Goal: Task Accomplishment & Management: Use online tool/utility

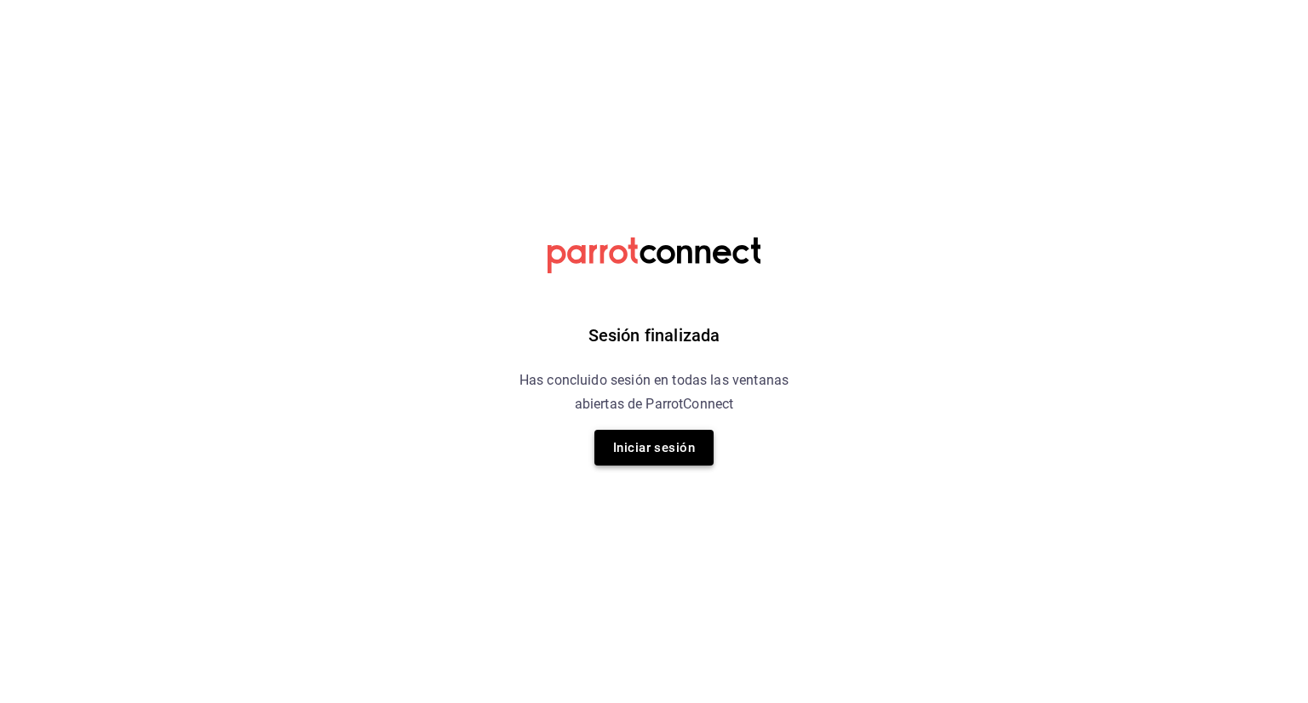
click at [681, 451] on button "Iniciar sesión" at bounding box center [653, 448] width 119 height 36
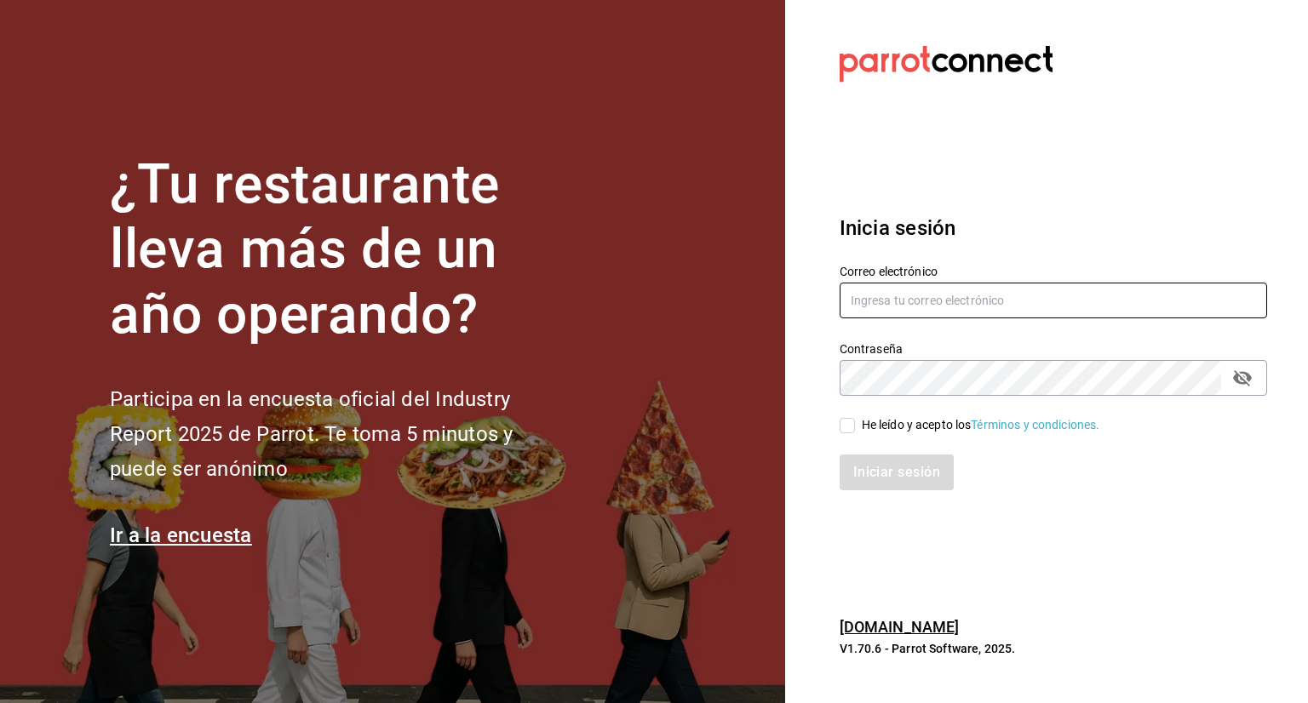
type input "[EMAIL_ADDRESS][DOMAIN_NAME]"
click at [845, 431] on input "He leído y acepto los Términos y condiciones." at bounding box center [846, 425] width 15 height 15
checkbox input "true"
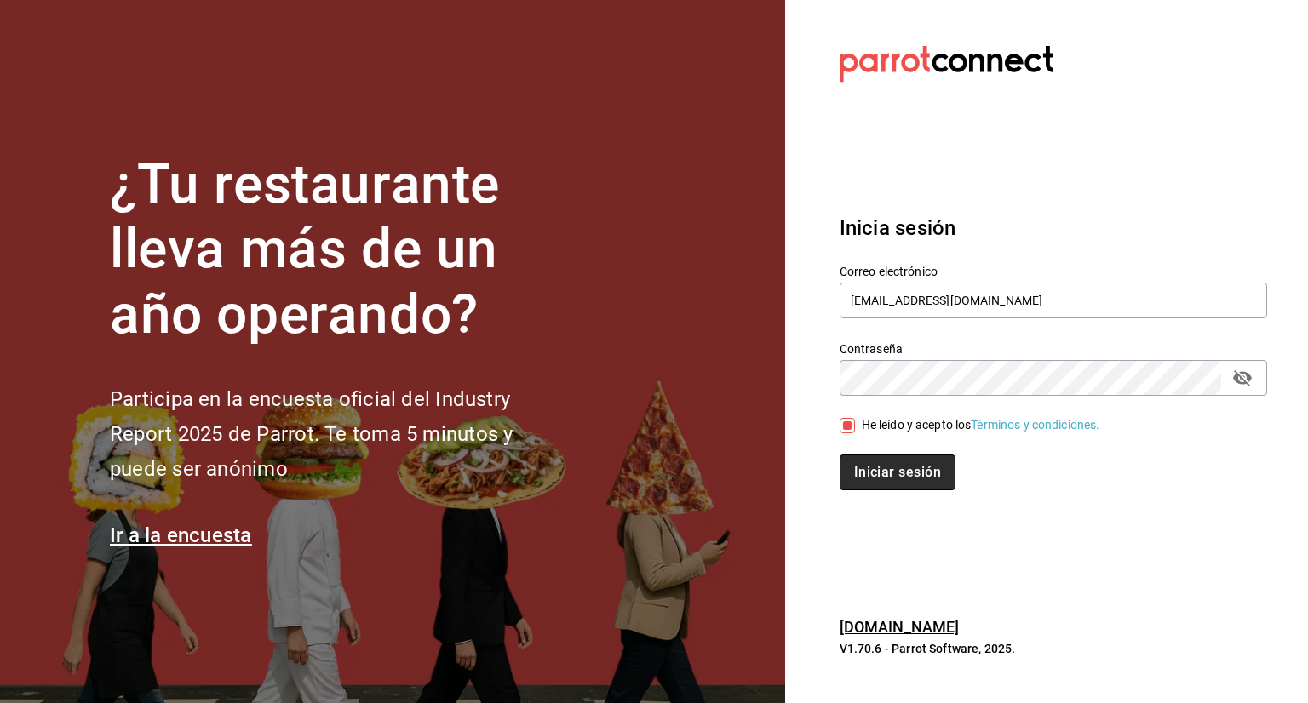
click at [928, 474] on button "Iniciar sesión" at bounding box center [897, 473] width 116 height 36
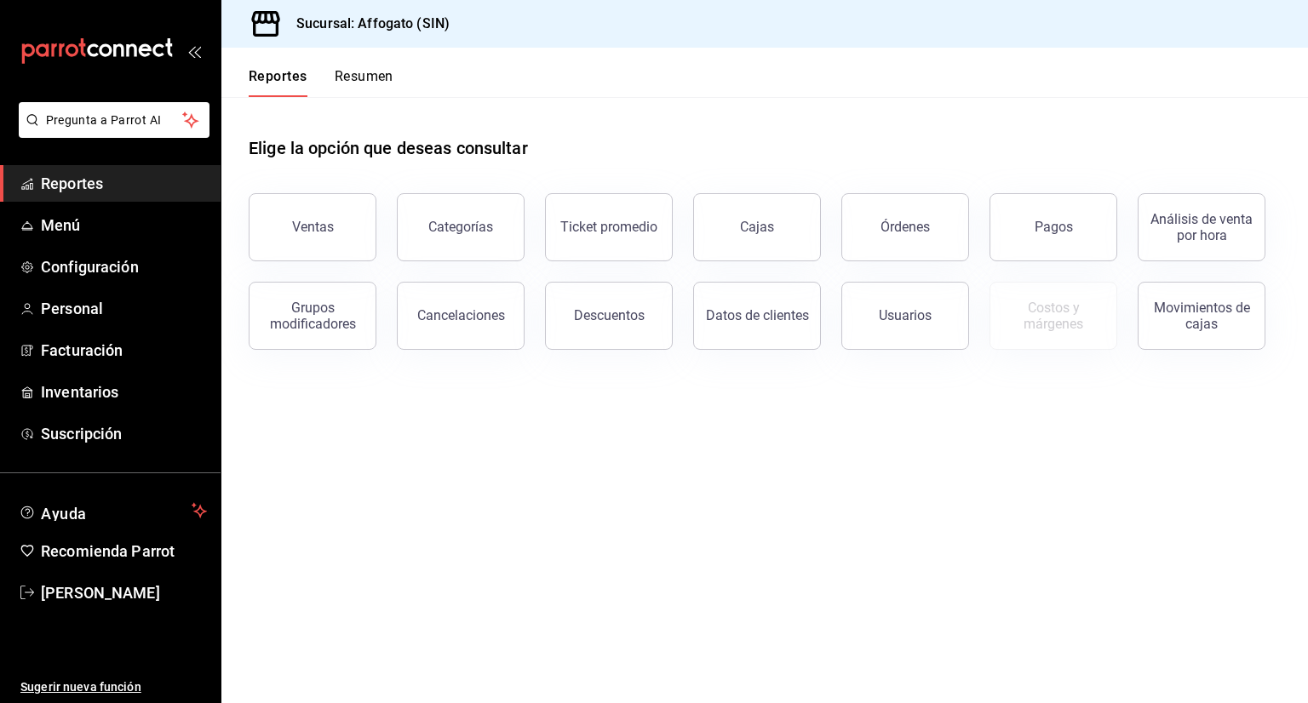
click at [367, 77] on button "Resumen" at bounding box center [364, 82] width 59 height 29
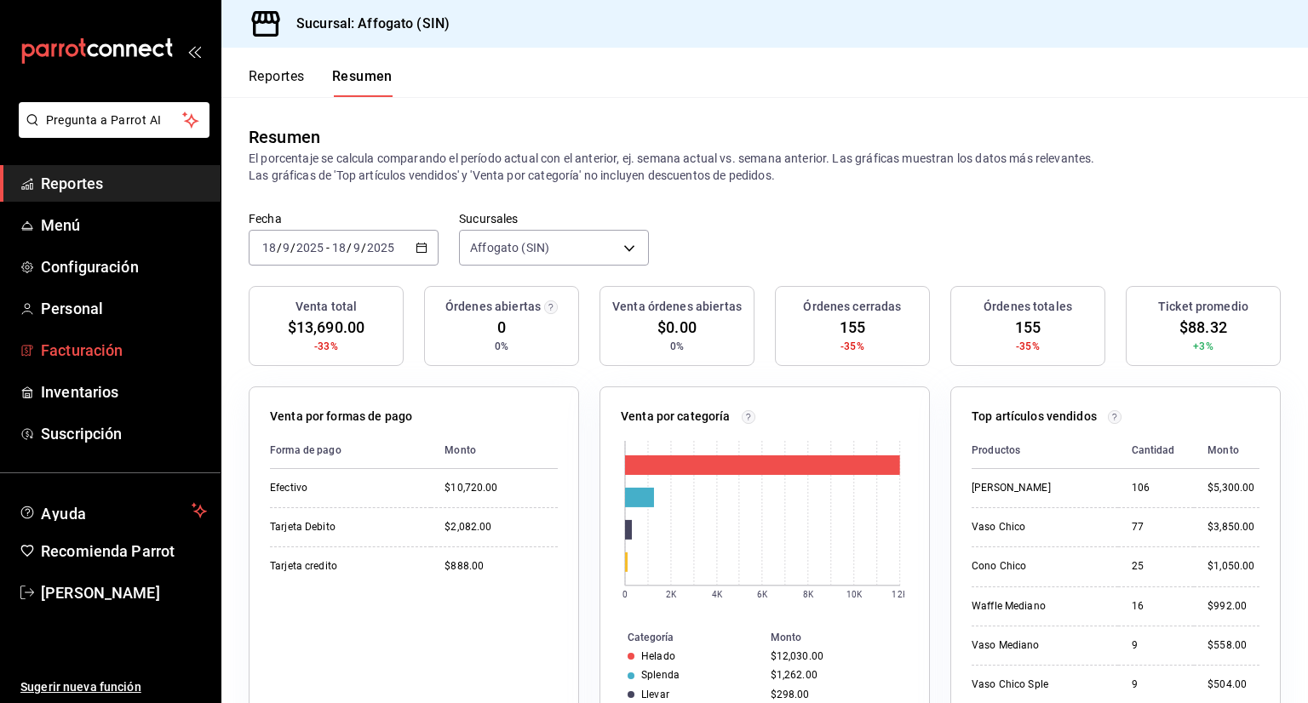
click at [109, 350] on span "Facturación" at bounding box center [124, 350] width 166 height 23
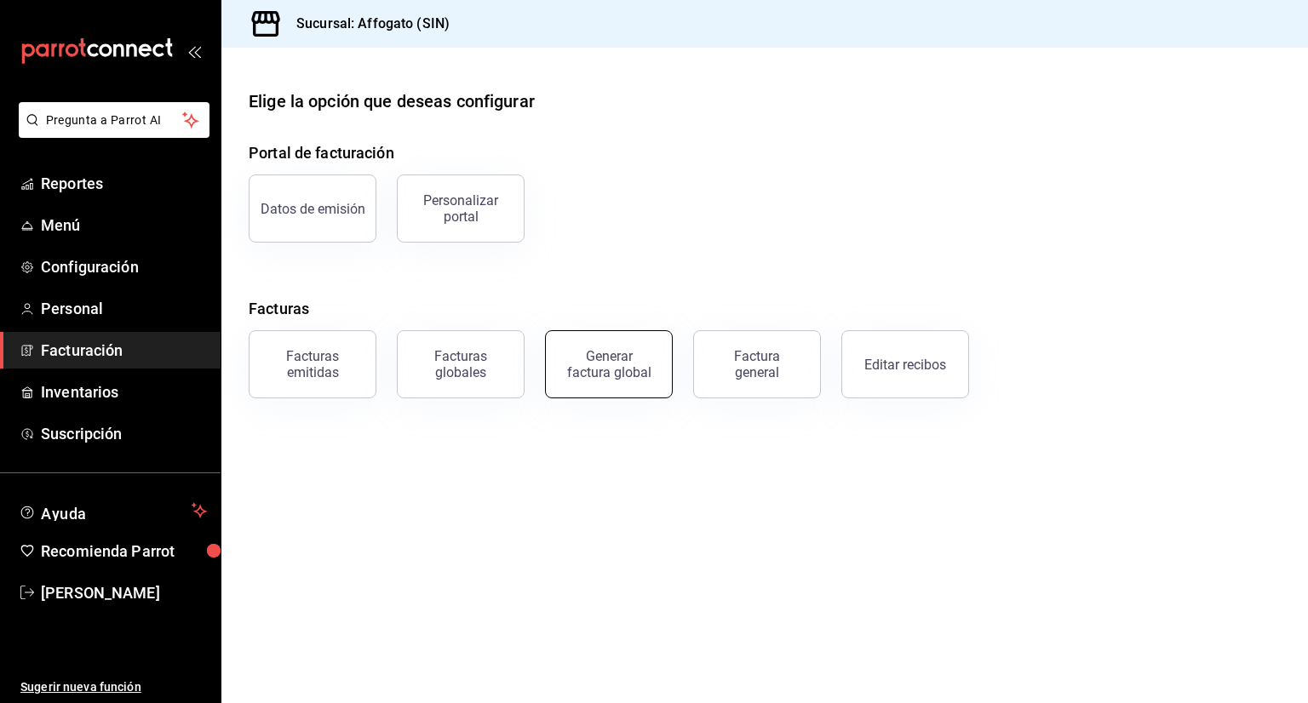
click at [624, 372] on div "Generar factura global" at bounding box center [608, 364] width 85 height 32
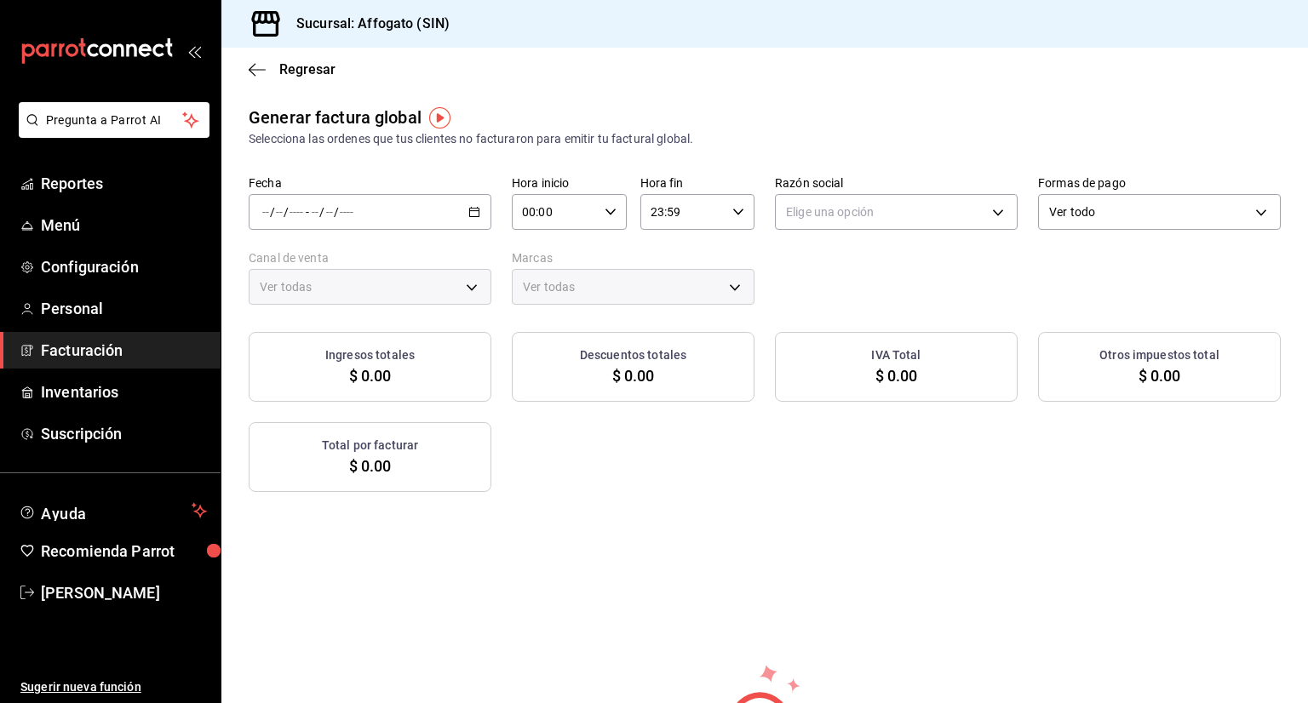
type input "PARROT,UBER_EATS,RAPPI,DIDI_FOOD,ONLINE"
click at [470, 212] on icon "button" at bounding box center [474, 212] width 12 height 12
click at [330, 261] on span "Rango de fechas" at bounding box center [329, 264] width 132 height 18
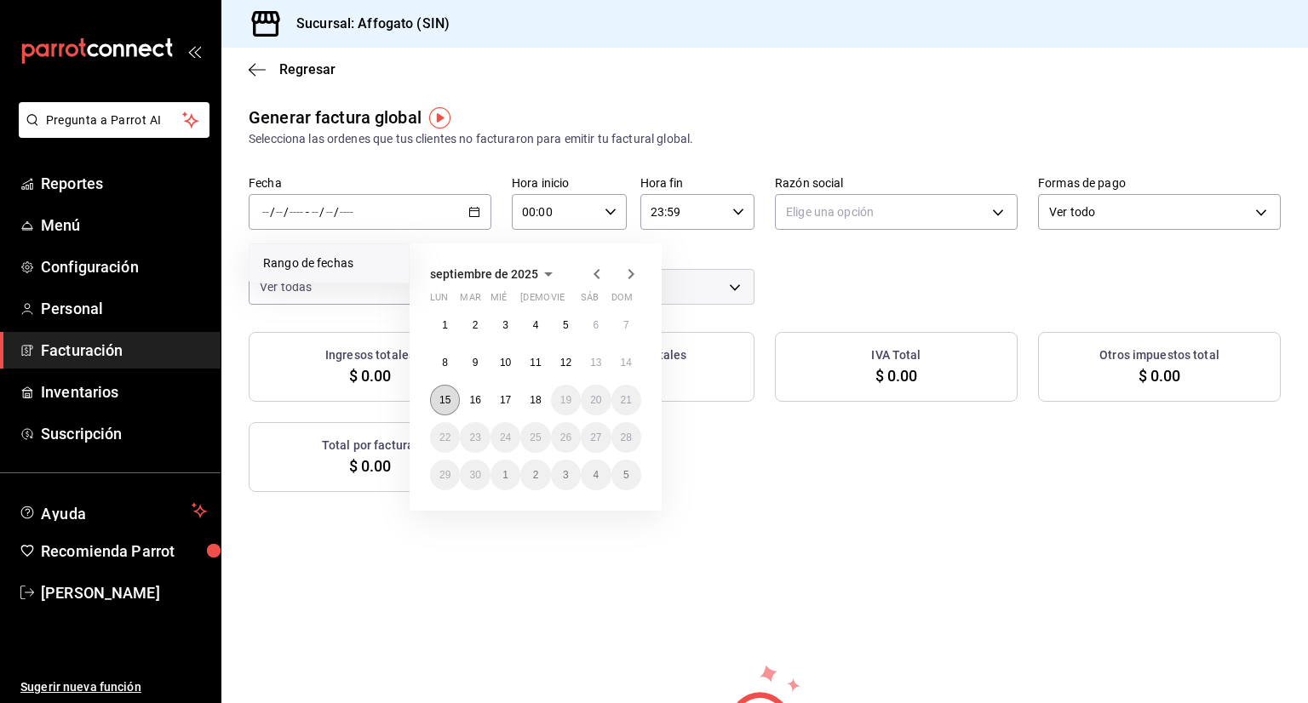
click at [450, 392] on button "15" at bounding box center [445, 400] width 30 height 31
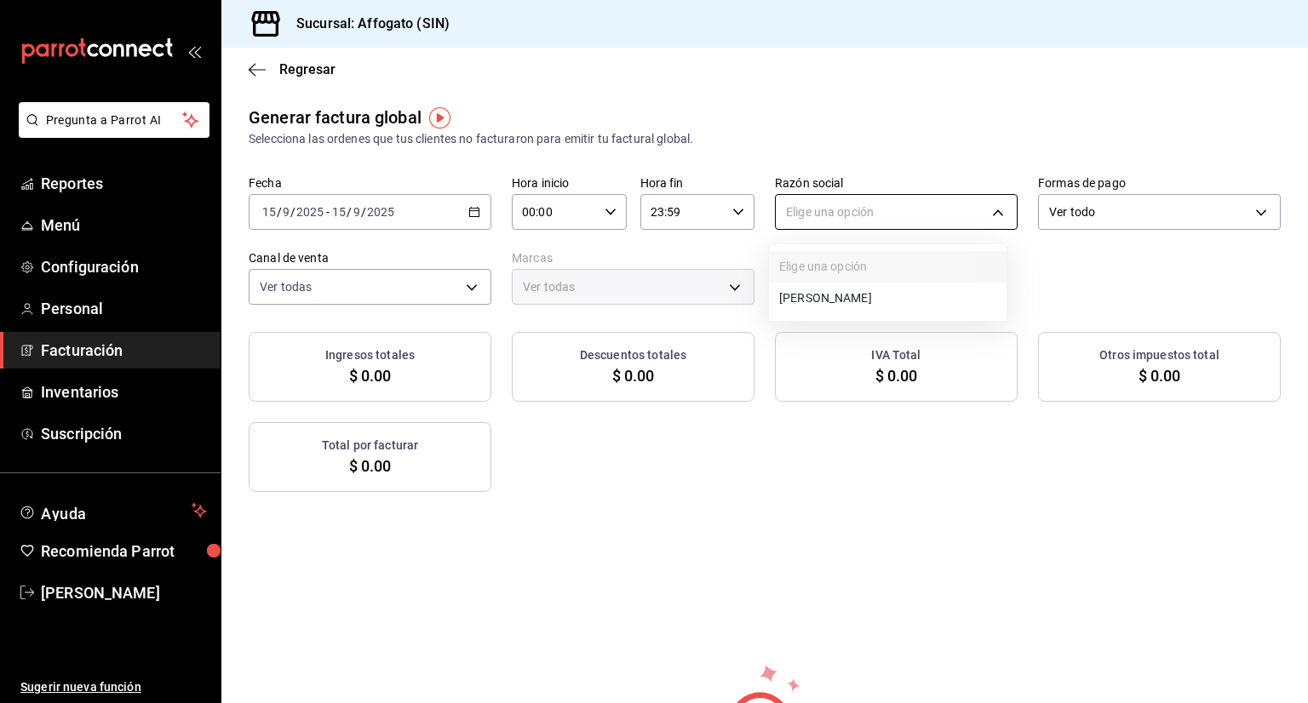
click at [990, 211] on body "Pregunta a Parrot AI Reportes Menú Configuración Personal Facturación Inventari…" at bounding box center [654, 351] width 1308 height 703
click at [897, 295] on li "[PERSON_NAME]" at bounding box center [888, 299] width 238 height 32
type input "75c015e8-5138-4c17-886d-1abe1406d2d4"
type input "bbc168be-d95f-4a83-8cf4-7438ee6b39ac"
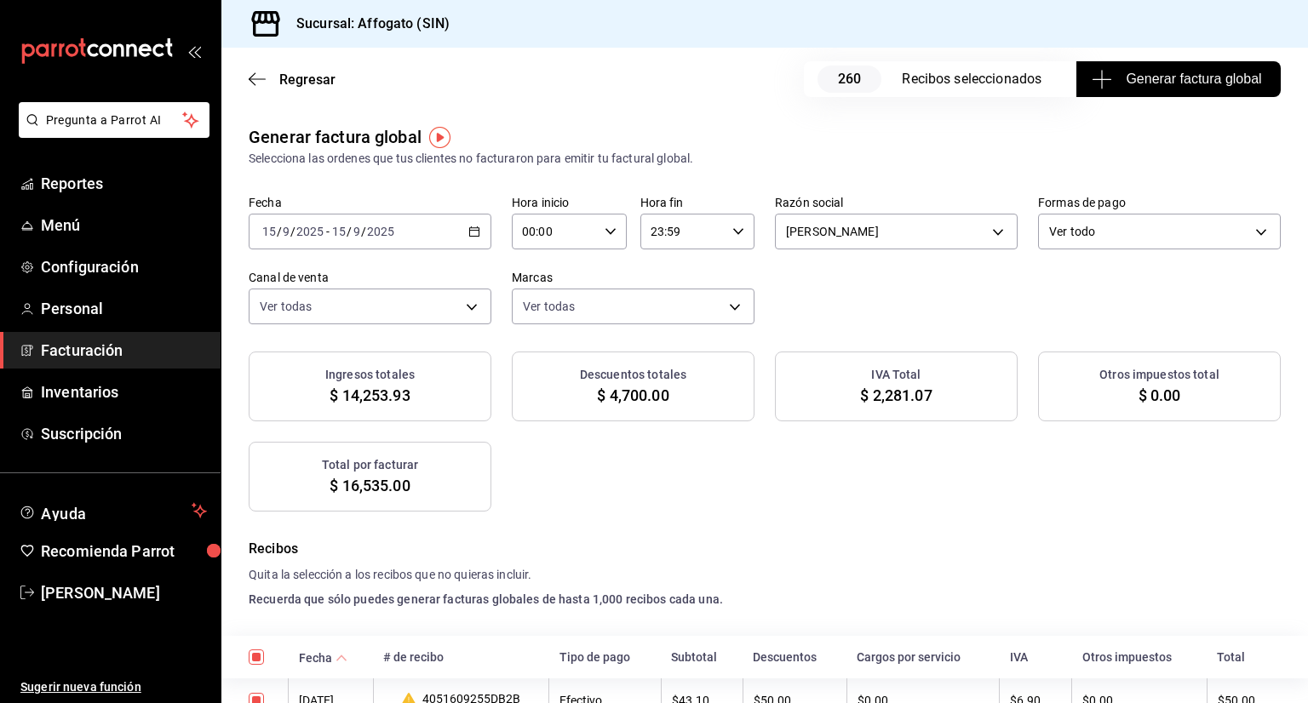
click at [1149, 77] on span "Generar factura global" at bounding box center [1178, 79] width 166 height 20
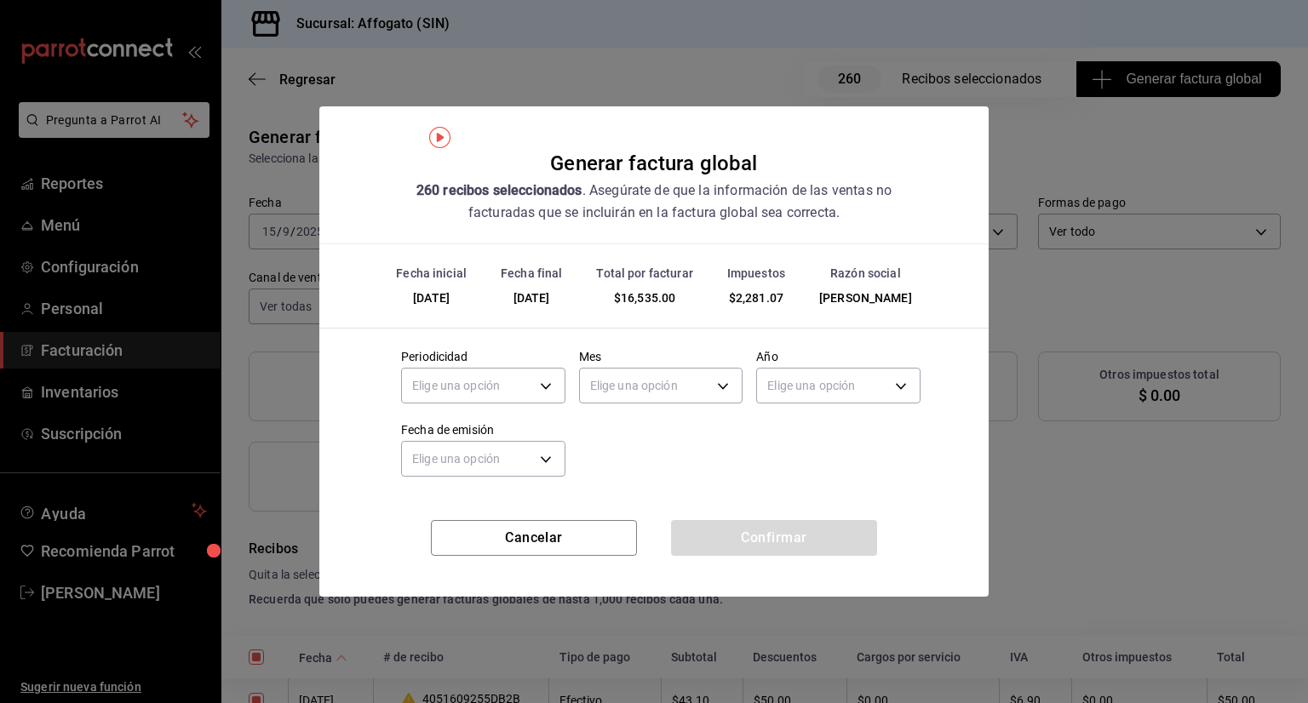
click at [1149, 106] on div "Generar factura global 260 recibos seleccionados . Asegúrate de que la informac…" at bounding box center [654, 351] width 1308 height 703
click at [571, 553] on button "Cancelar" at bounding box center [534, 538] width 206 height 36
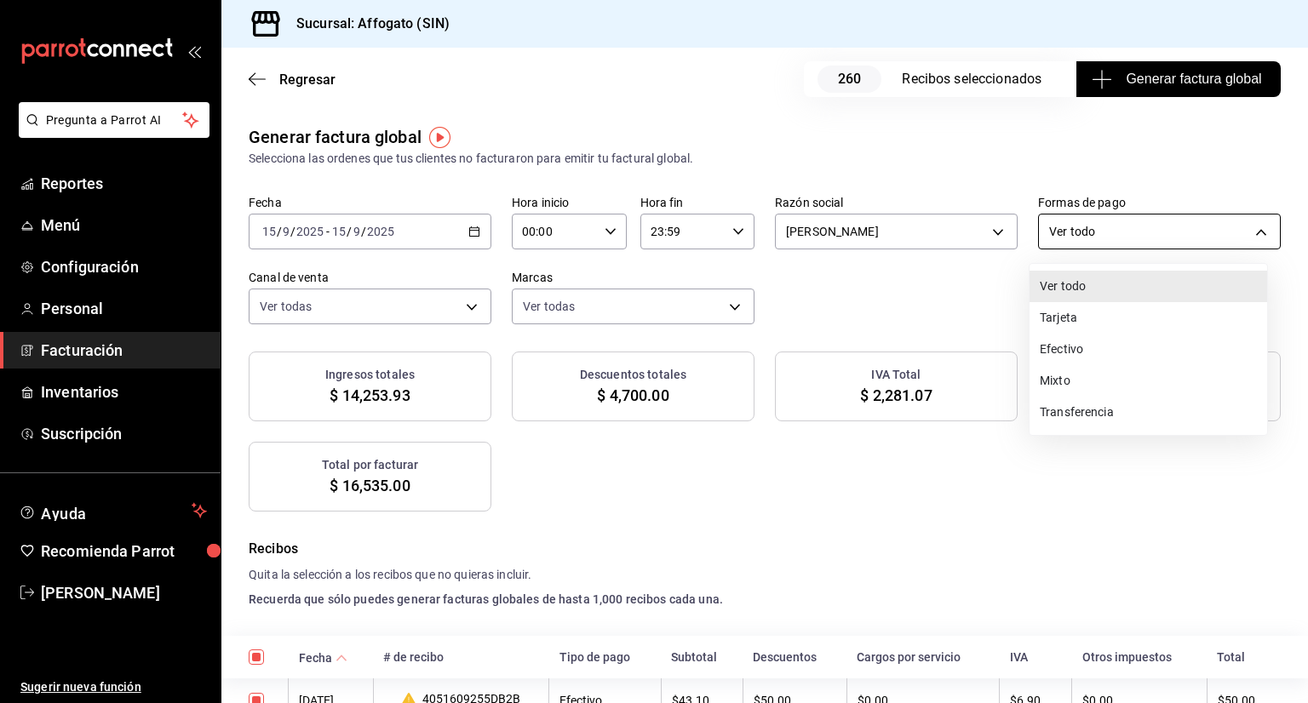
click at [1247, 229] on body "Pregunta a Parrot AI Reportes Menú Configuración Personal Facturación Inventari…" at bounding box center [654, 351] width 1308 height 703
click at [1100, 347] on li "Efectivo" at bounding box center [1148, 350] width 238 height 32
type input "CASH"
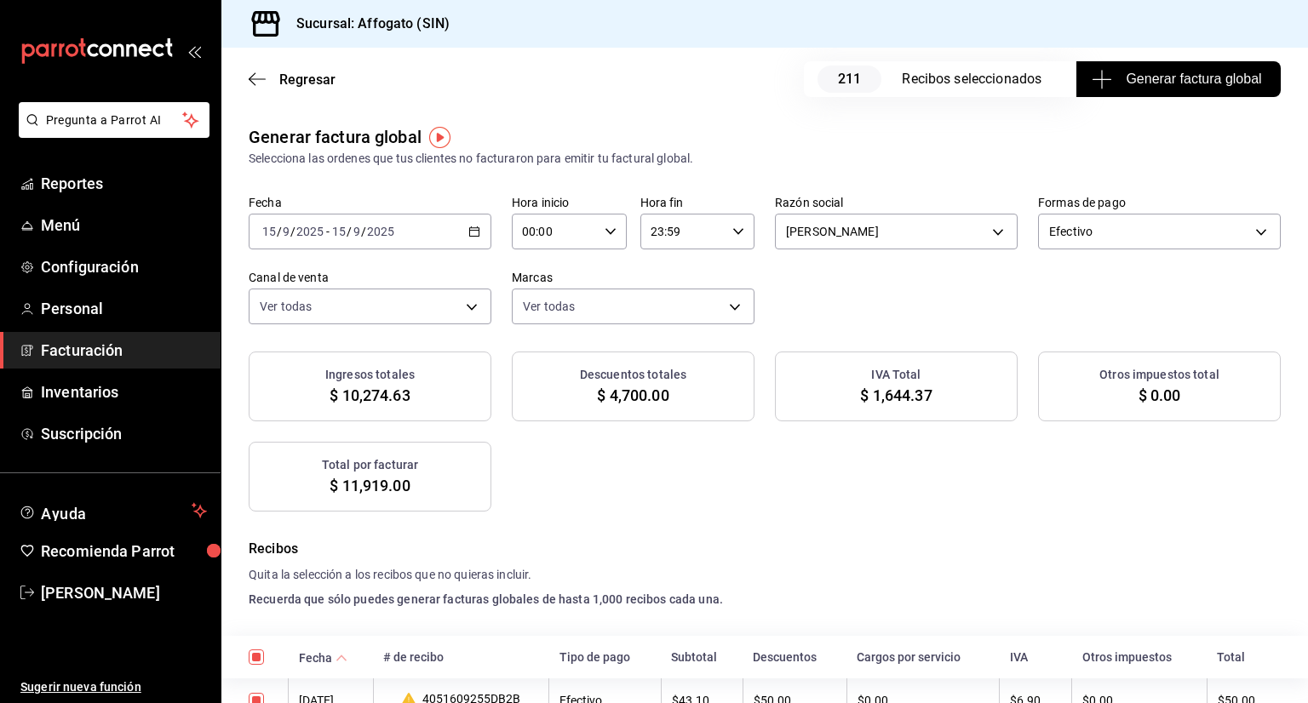
click at [1154, 80] on span "Generar factura global" at bounding box center [1178, 79] width 166 height 20
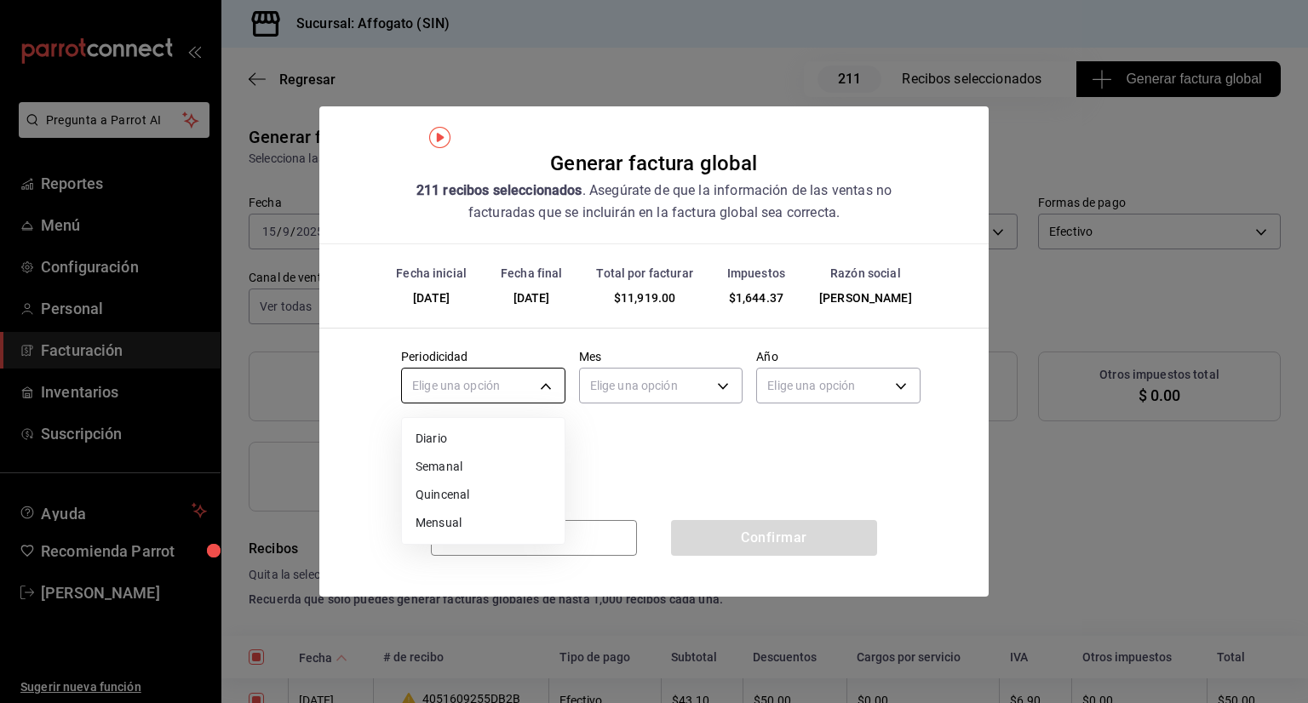
click at [550, 380] on body "Pregunta a Parrot AI Reportes Menú Configuración Personal Facturación Inventari…" at bounding box center [654, 351] width 1308 height 703
click at [439, 435] on li "Diario" at bounding box center [483, 439] width 163 height 28
type input "DAILY"
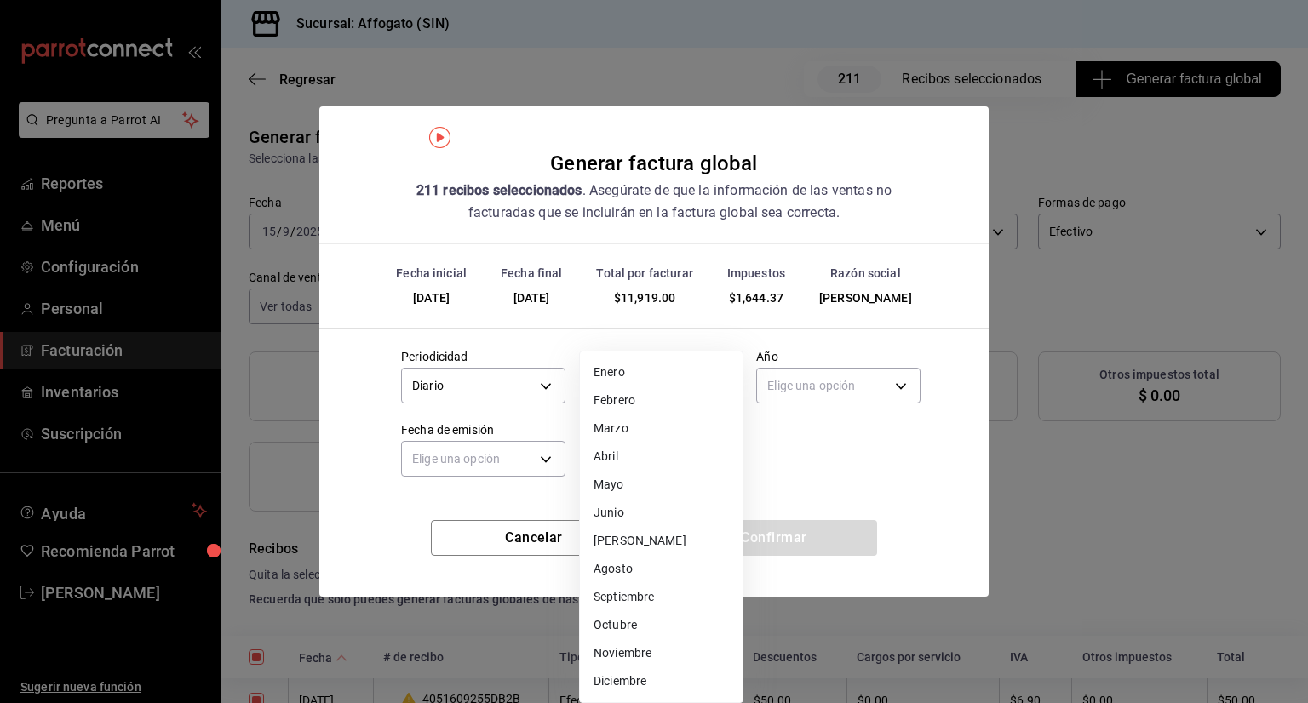
click at [730, 385] on body "Pregunta a Parrot AI Reportes Menú Configuración Personal Facturación Inventari…" at bounding box center [654, 351] width 1308 height 703
click at [650, 596] on li "Septiembre" at bounding box center [661, 597] width 163 height 28
type input "9"
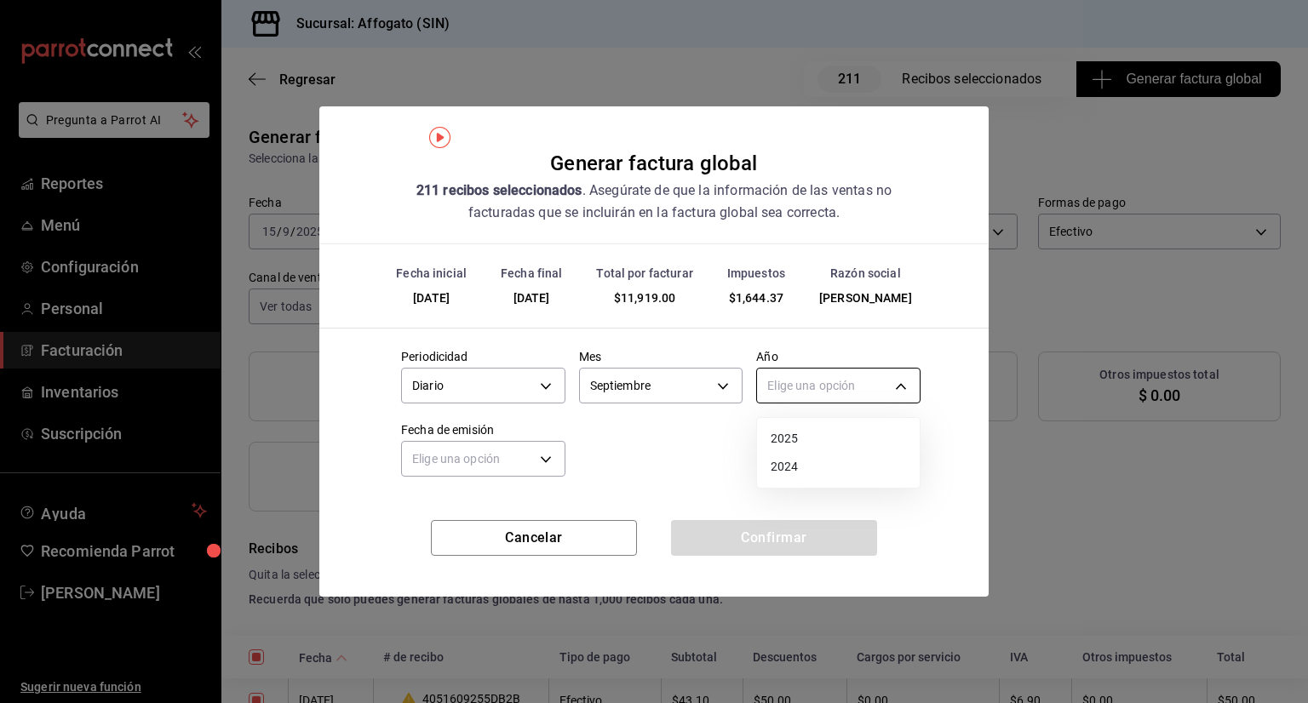
click at [906, 378] on body "Pregunta a Parrot AI Reportes Menú Configuración Personal Facturación Inventari…" at bounding box center [654, 351] width 1308 height 703
click at [783, 433] on li "2025" at bounding box center [838, 439] width 163 height 28
type input "2025"
click at [550, 461] on body "Pregunta a Parrot AI Reportes Menú Configuración Personal Facturación Inventari…" at bounding box center [654, 351] width 1308 height 703
click at [435, 541] on li "Ayer" at bounding box center [483, 540] width 163 height 28
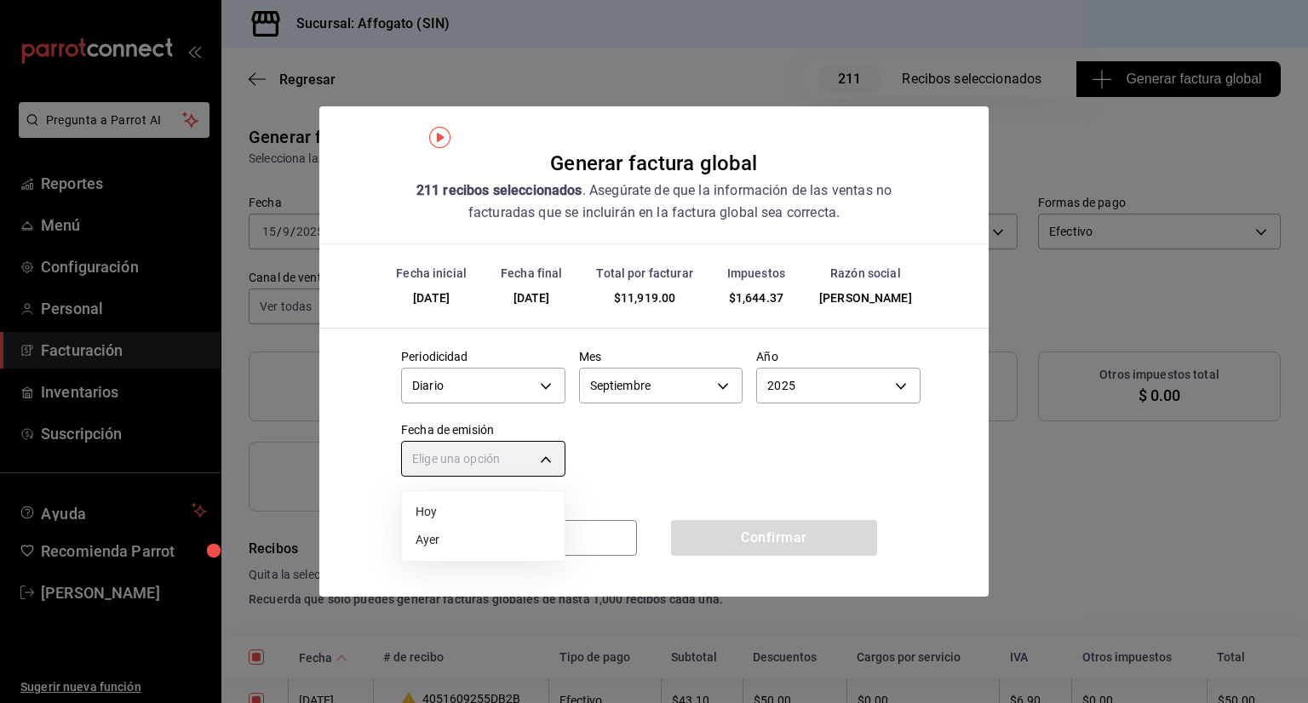
type input "[DATE]"
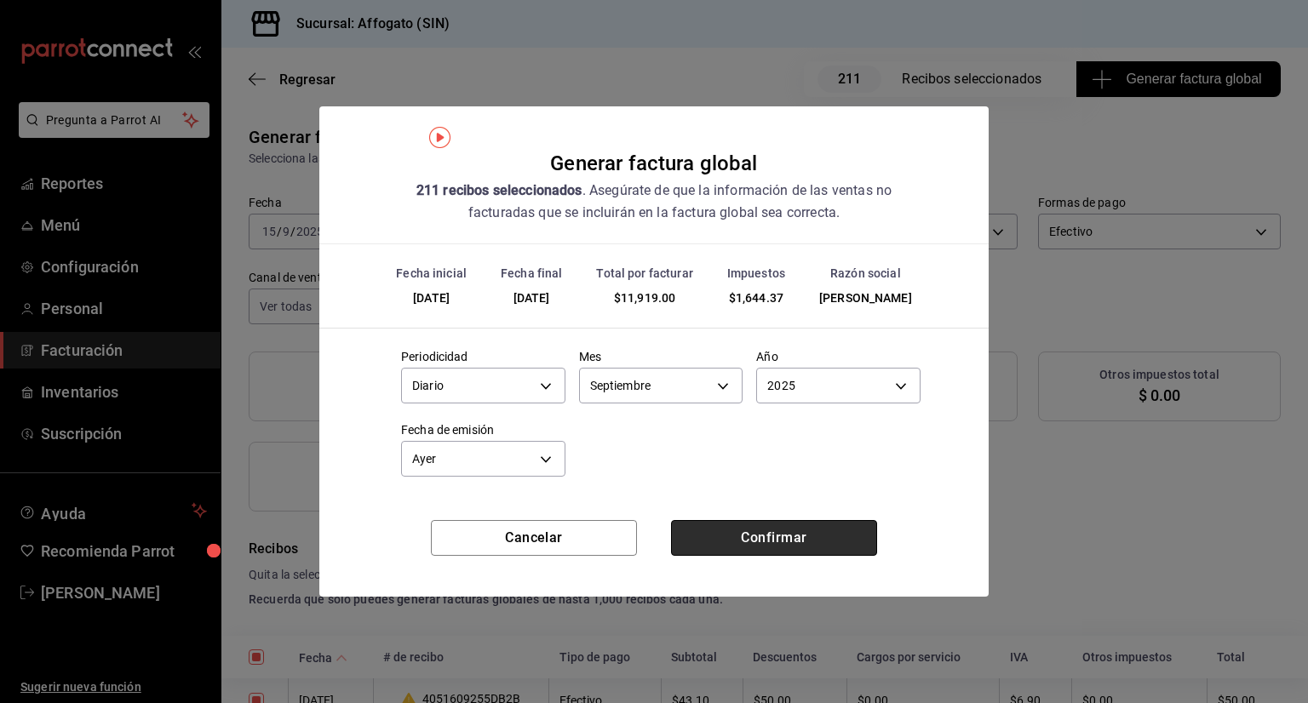
click at [705, 538] on button "Confirmar" at bounding box center [774, 538] width 206 height 36
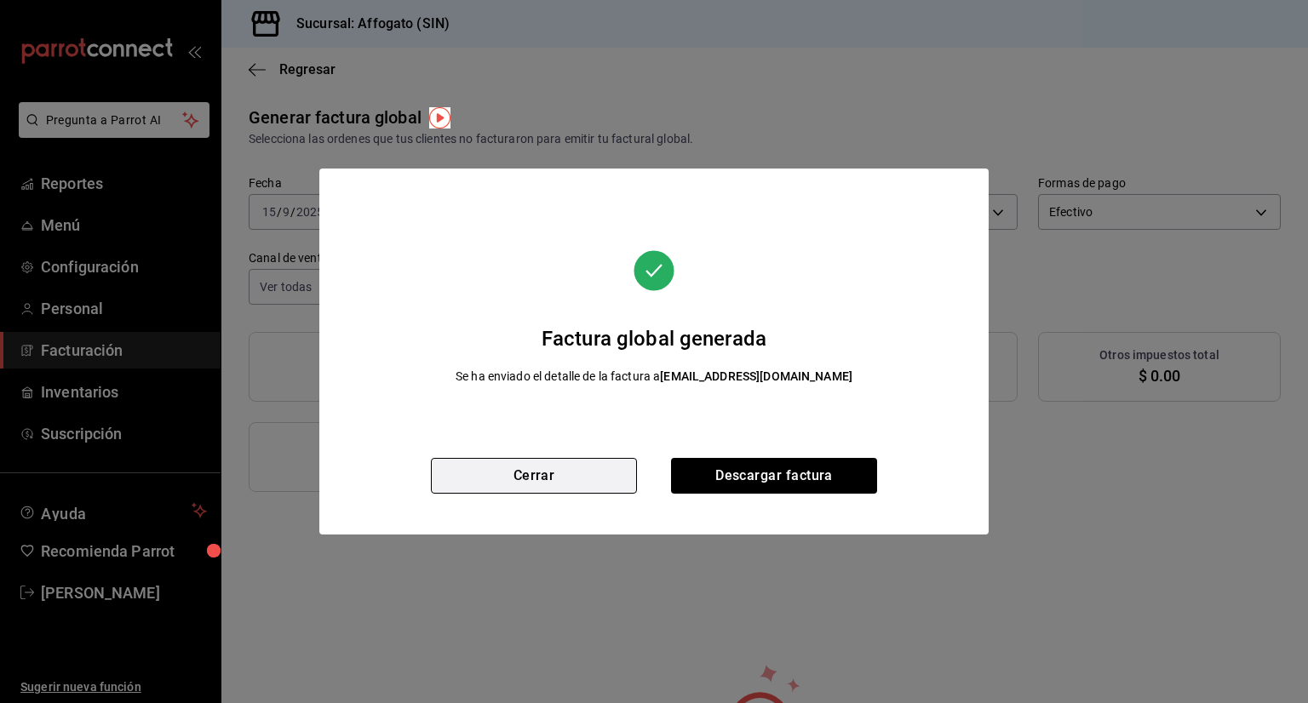
click at [581, 474] on button "Cerrar" at bounding box center [534, 476] width 206 height 36
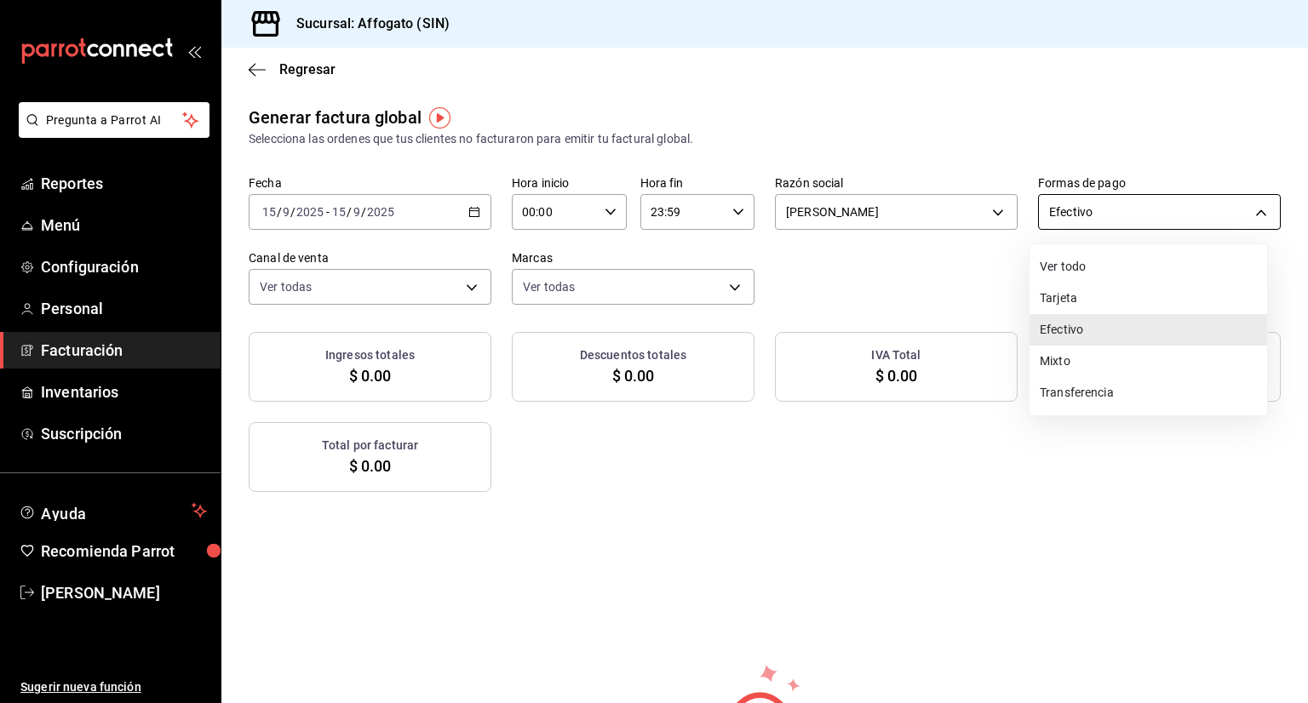
click at [1248, 213] on body "Pregunta a Parrot AI Reportes Menú Configuración Personal Facturación Inventari…" at bounding box center [654, 351] width 1308 height 703
click at [1080, 301] on li "Tarjeta" at bounding box center [1148, 299] width 238 height 32
type input "CARD"
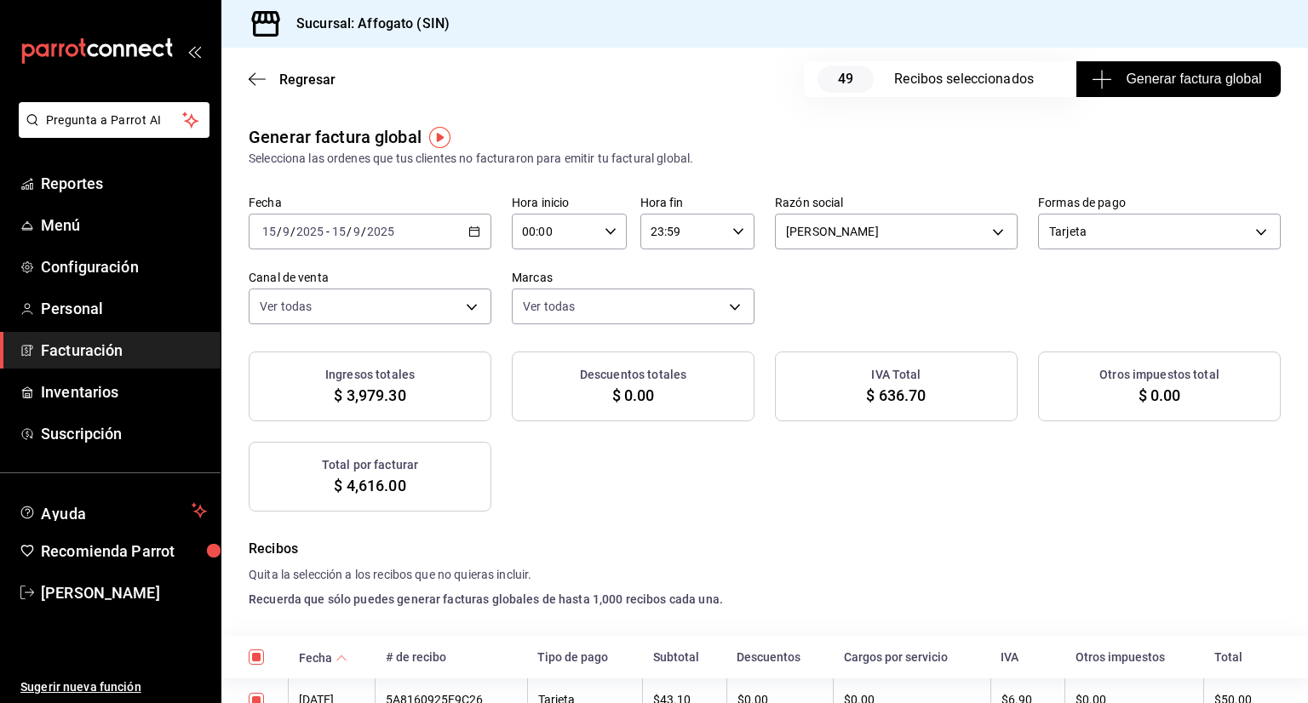
click at [1168, 69] on span "Generar factura global" at bounding box center [1178, 79] width 166 height 20
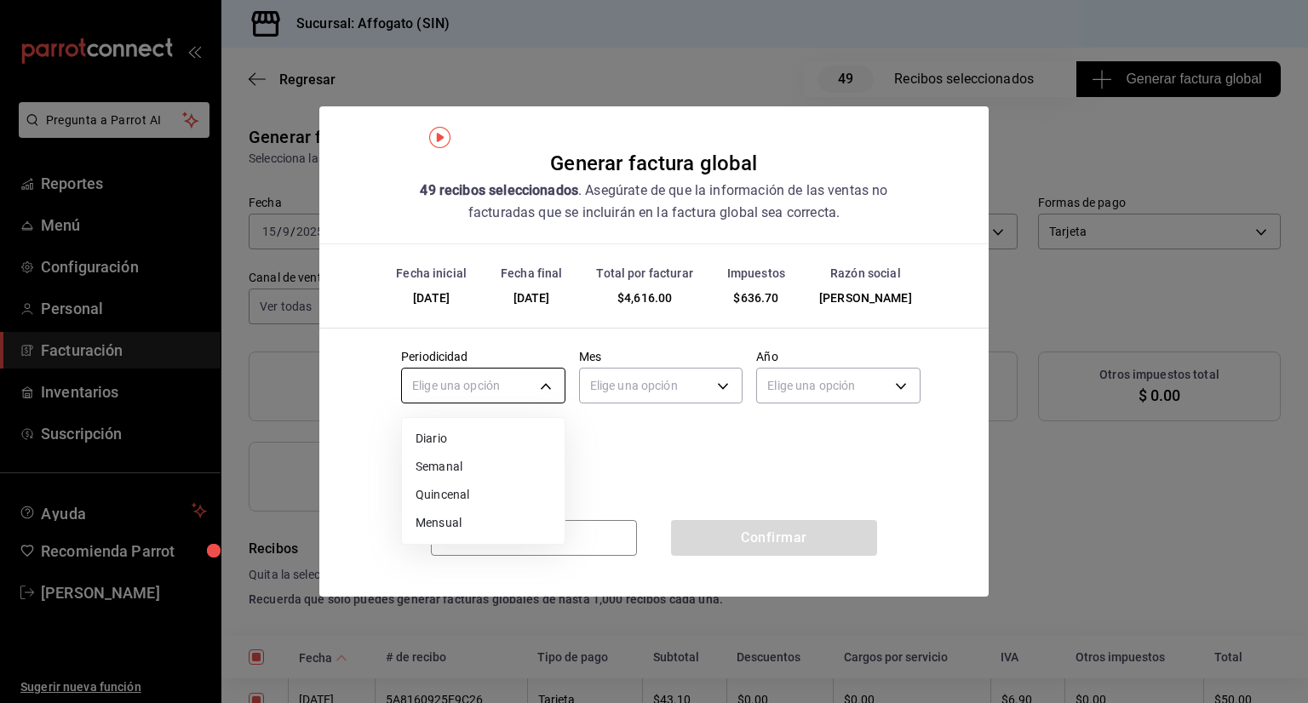
click at [551, 384] on body "Pregunta a Parrot AI Reportes Menú Configuración Personal Facturación Inventari…" at bounding box center [654, 351] width 1308 height 703
click at [432, 443] on li "Diario" at bounding box center [483, 439] width 163 height 28
type input "DAILY"
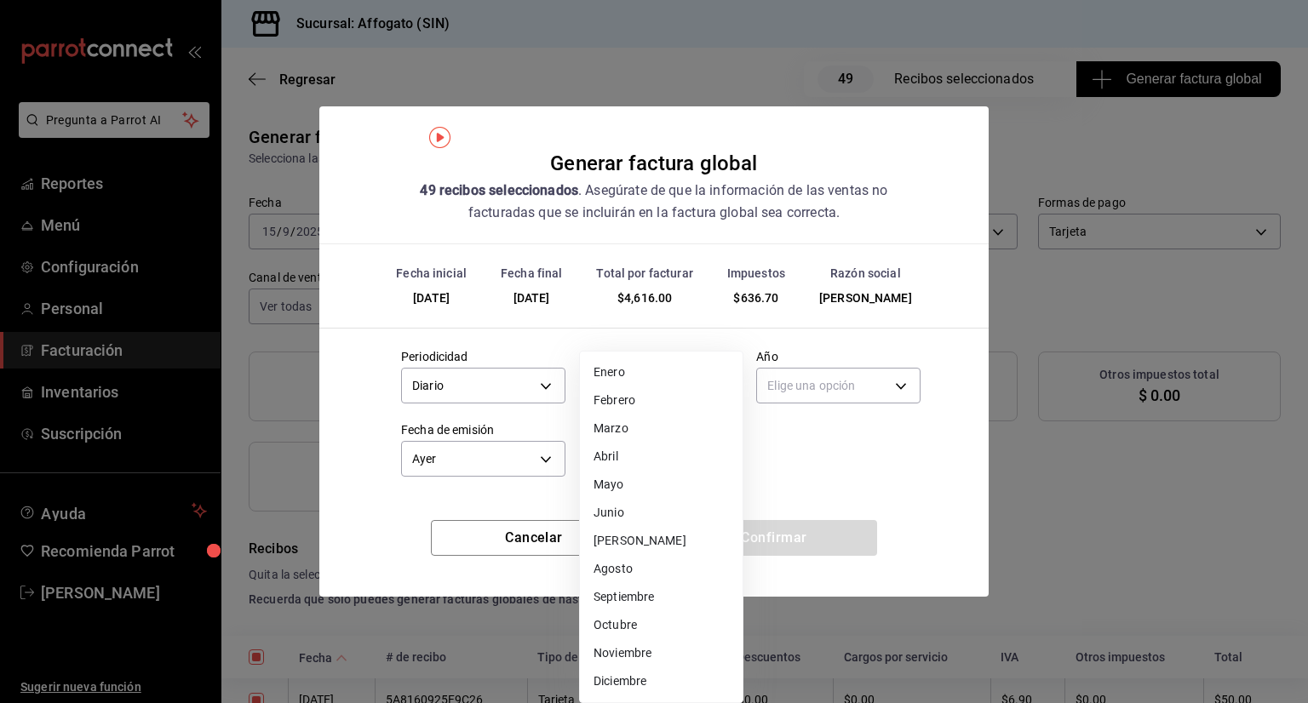
click at [721, 388] on body "Pregunta a Parrot AI Reportes Menú Configuración Personal Facturación Inventari…" at bounding box center [654, 351] width 1308 height 703
click at [640, 594] on li "Septiembre" at bounding box center [661, 597] width 163 height 28
type input "9"
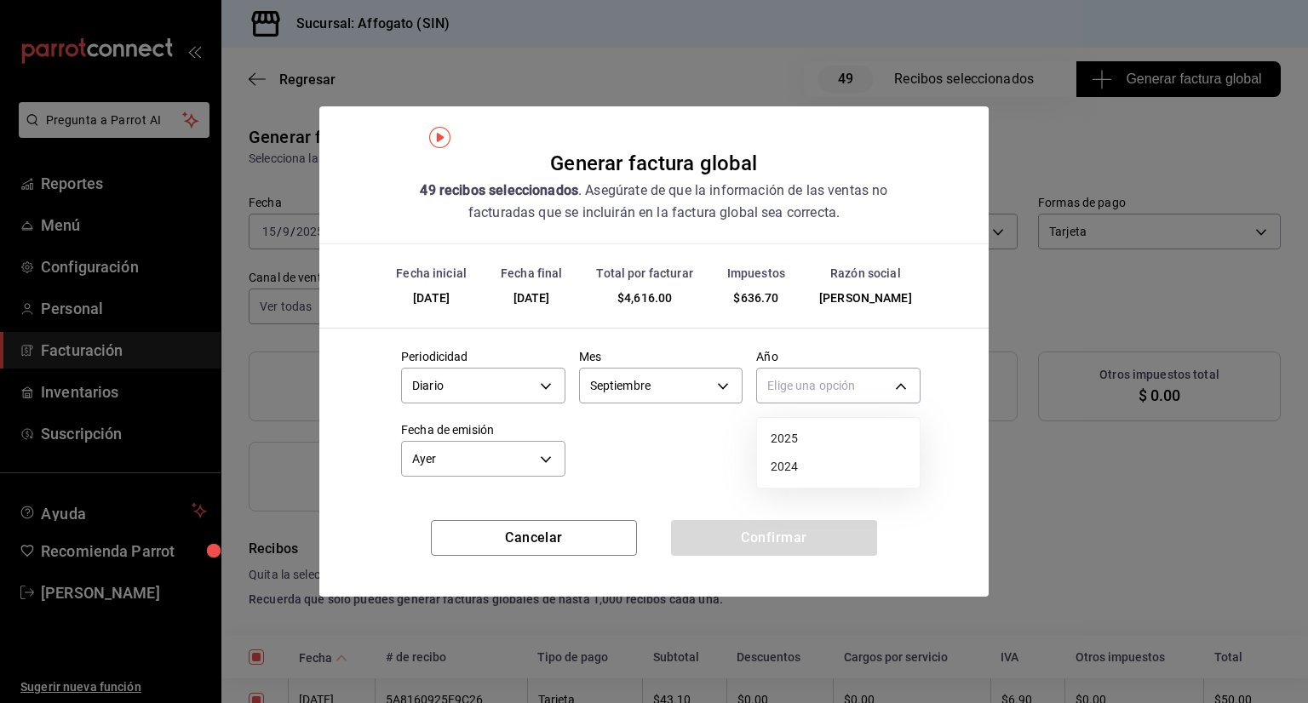
drag, startPoint x: 905, startPoint y: 386, endPoint x: 784, endPoint y: 444, distance: 134.0
click at [784, 444] on body "Pregunta a Parrot AI Reportes Menú Configuración Personal Facturación Inventari…" at bounding box center [654, 351] width 1308 height 703
click at [784, 444] on li "2025" at bounding box center [838, 439] width 163 height 28
type input "2025"
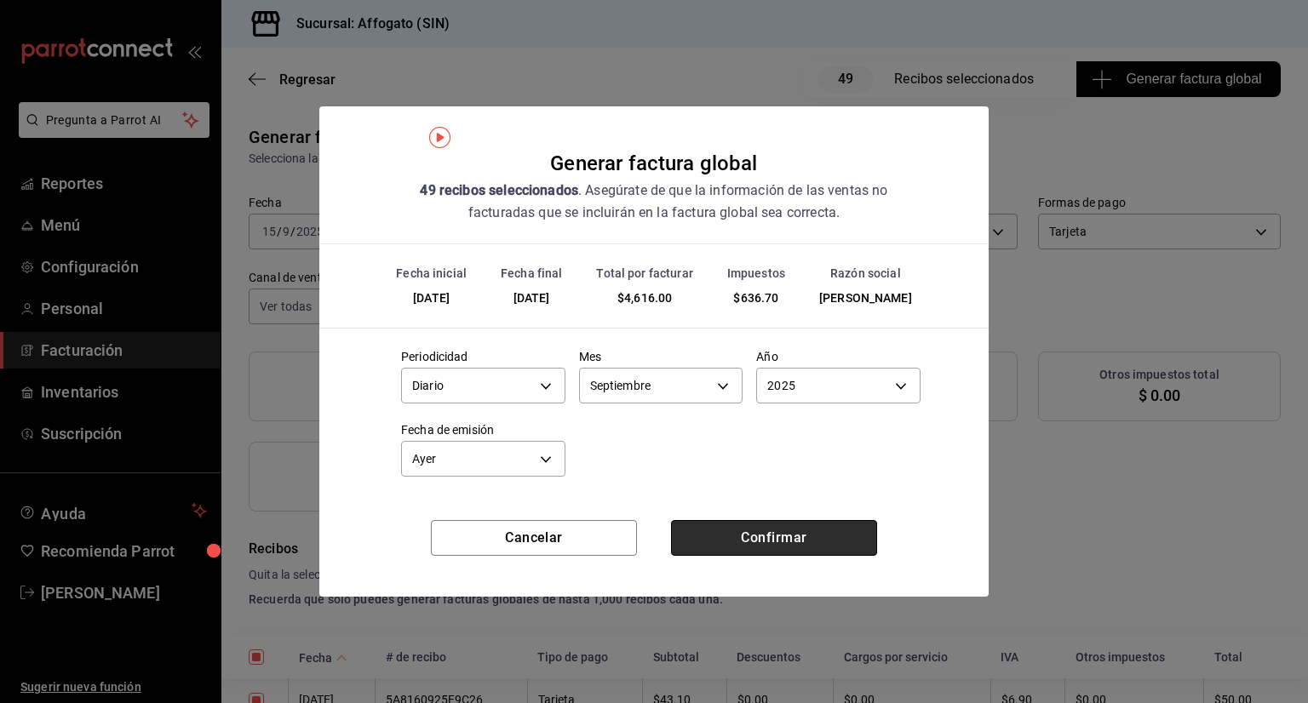
click at [725, 537] on button "Confirmar" at bounding box center [774, 538] width 206 height 36
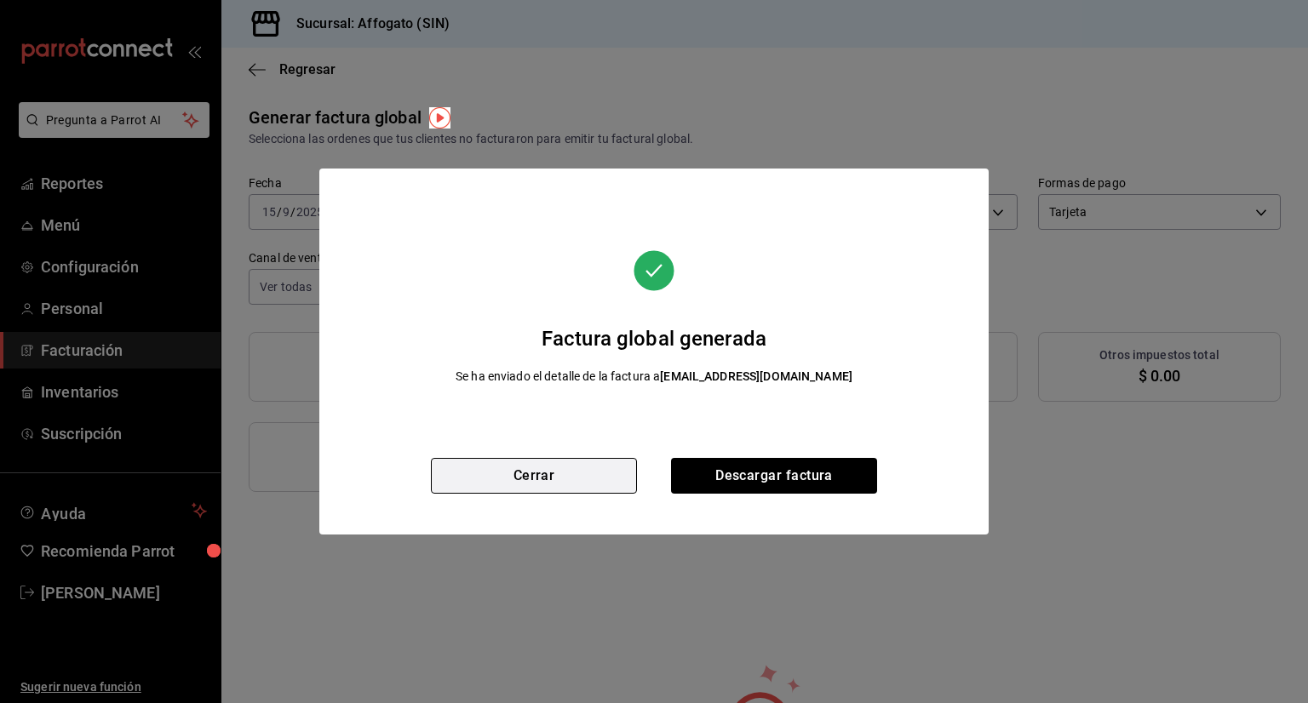
click at [584, 481] on button "Cerrar" at bounding box center [534, 476] width 206 height 36
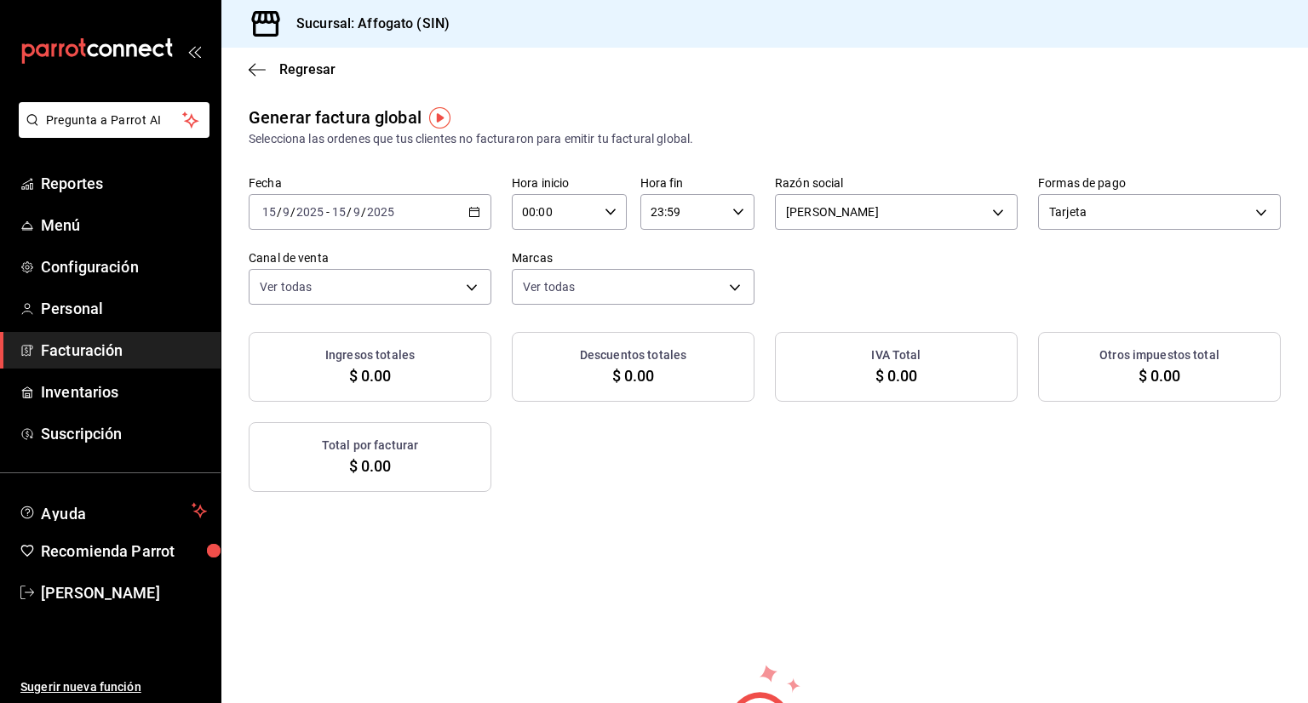
click at [123, 351] on span "Facturación" at bounding box center [124, 350] width 166 height 23
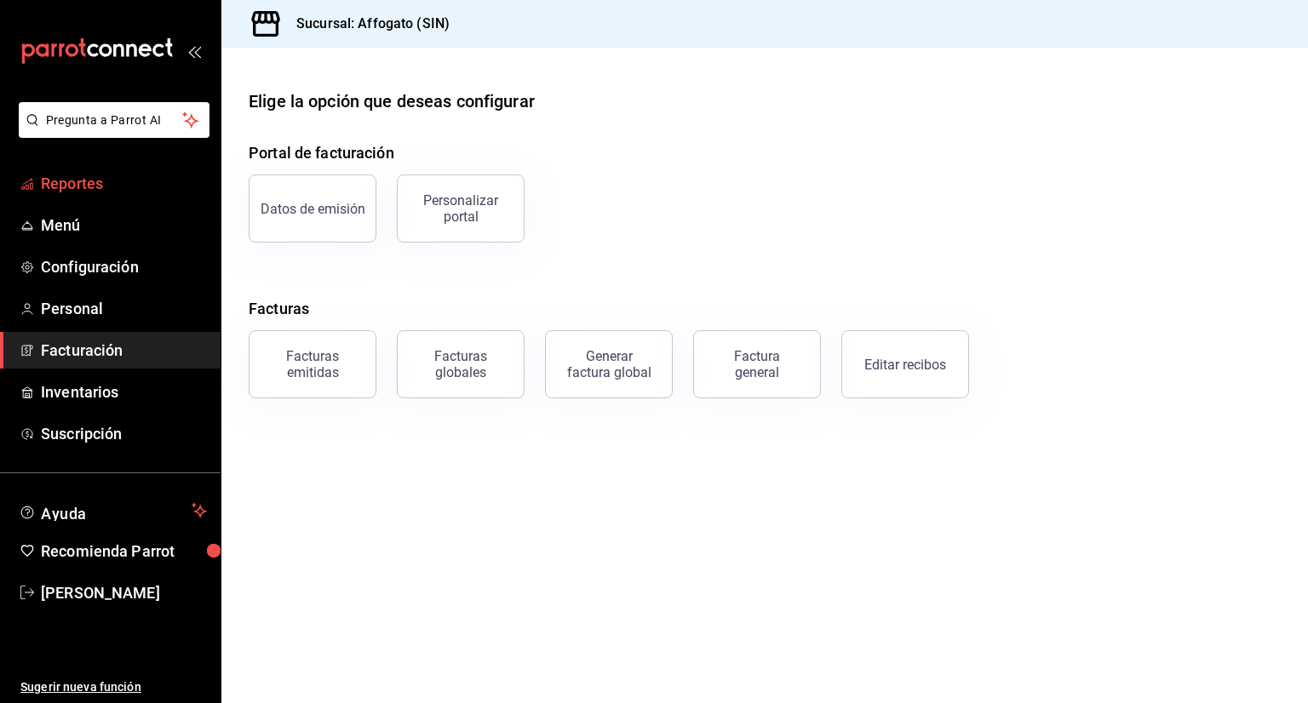
click at [103, 174] on span "Reportes" at bounding box center [124, 183] width 166 height 23
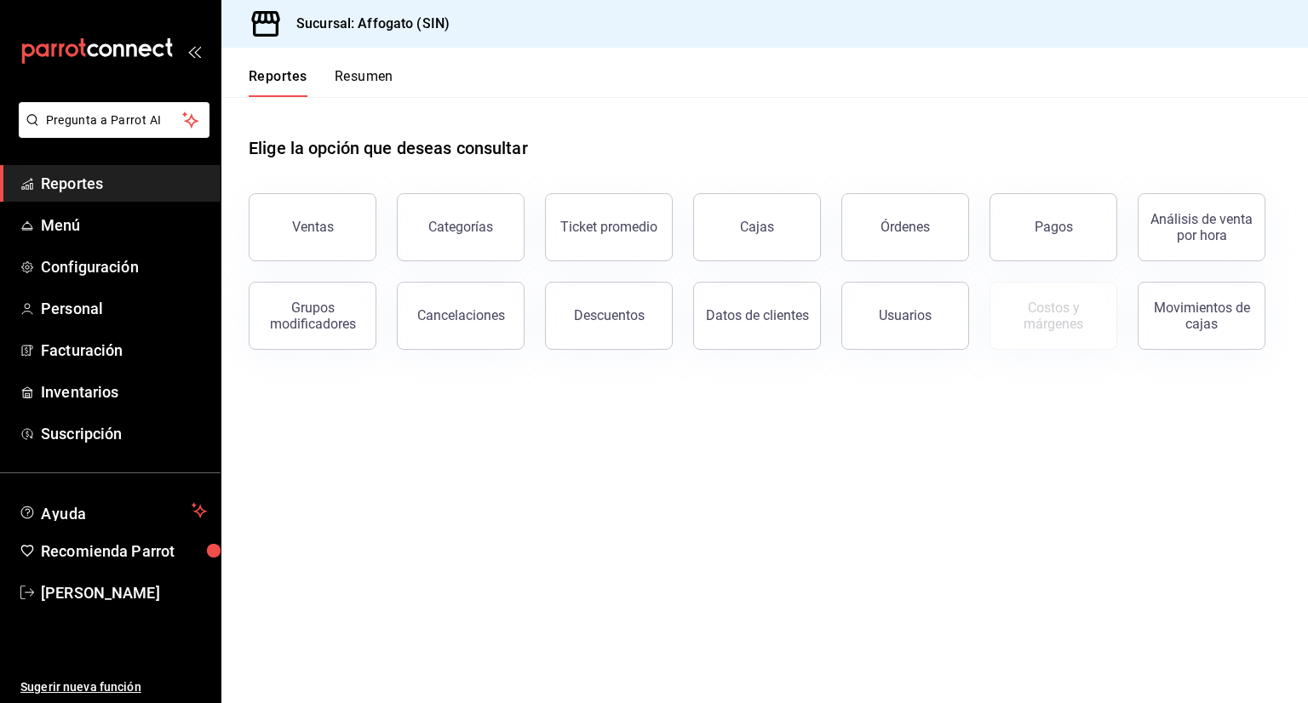
click at [373, 81] on button "Resumen" at bounding box center [364, 82] width 59 height 29
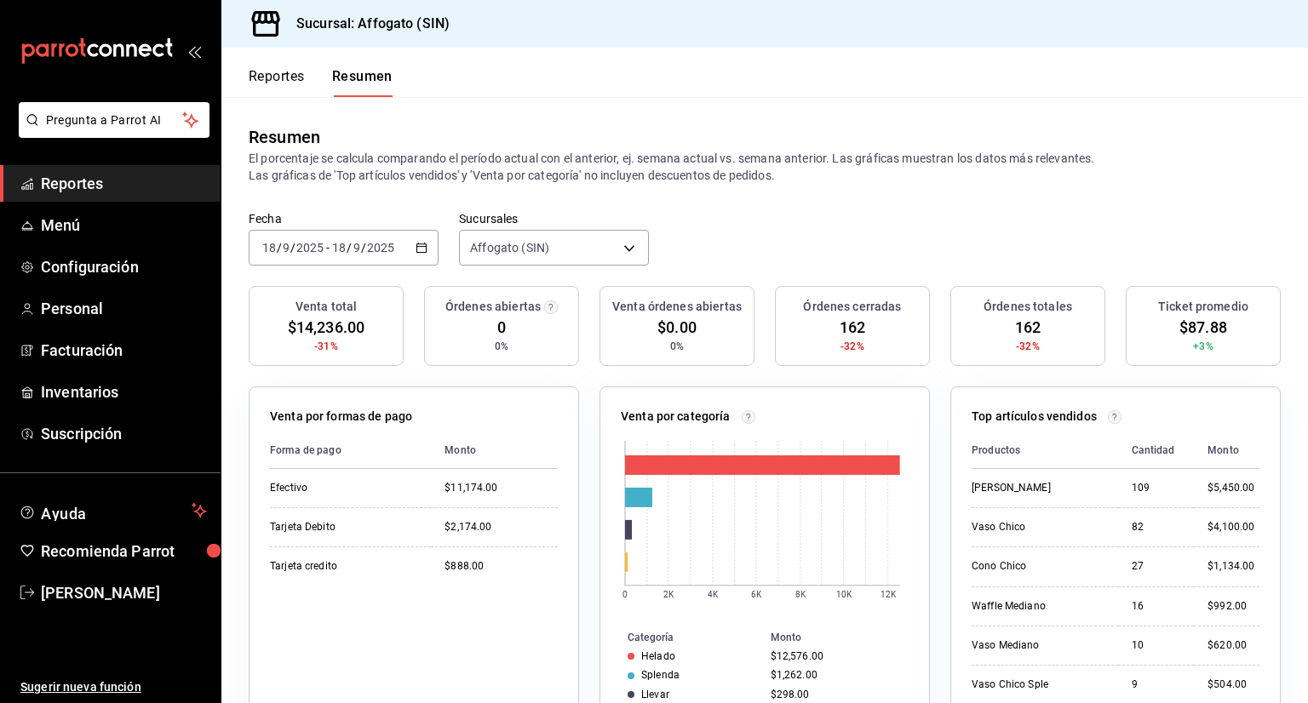
click at [419, 249] on icon "button" at bounding box center [421, 248] width 12 height 12
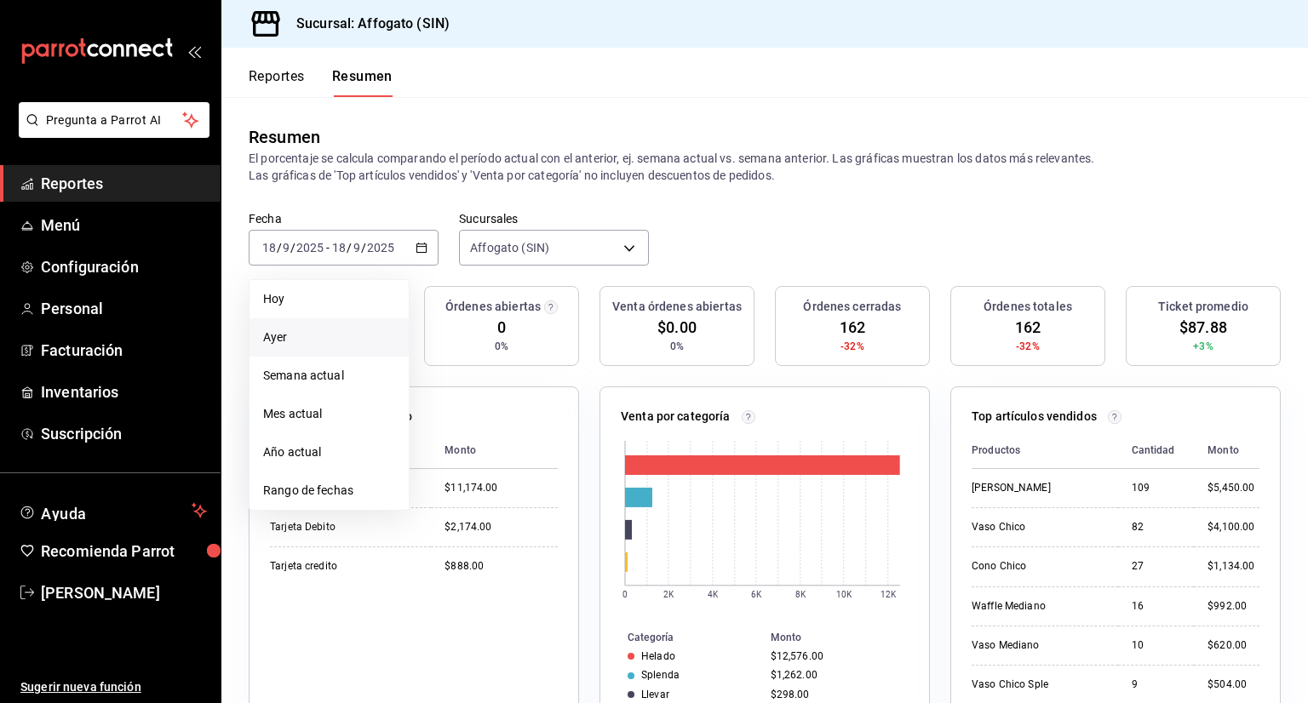
click at [273, 337] on span "Ayer" at bounding box center [329, 338] width 132 height 18
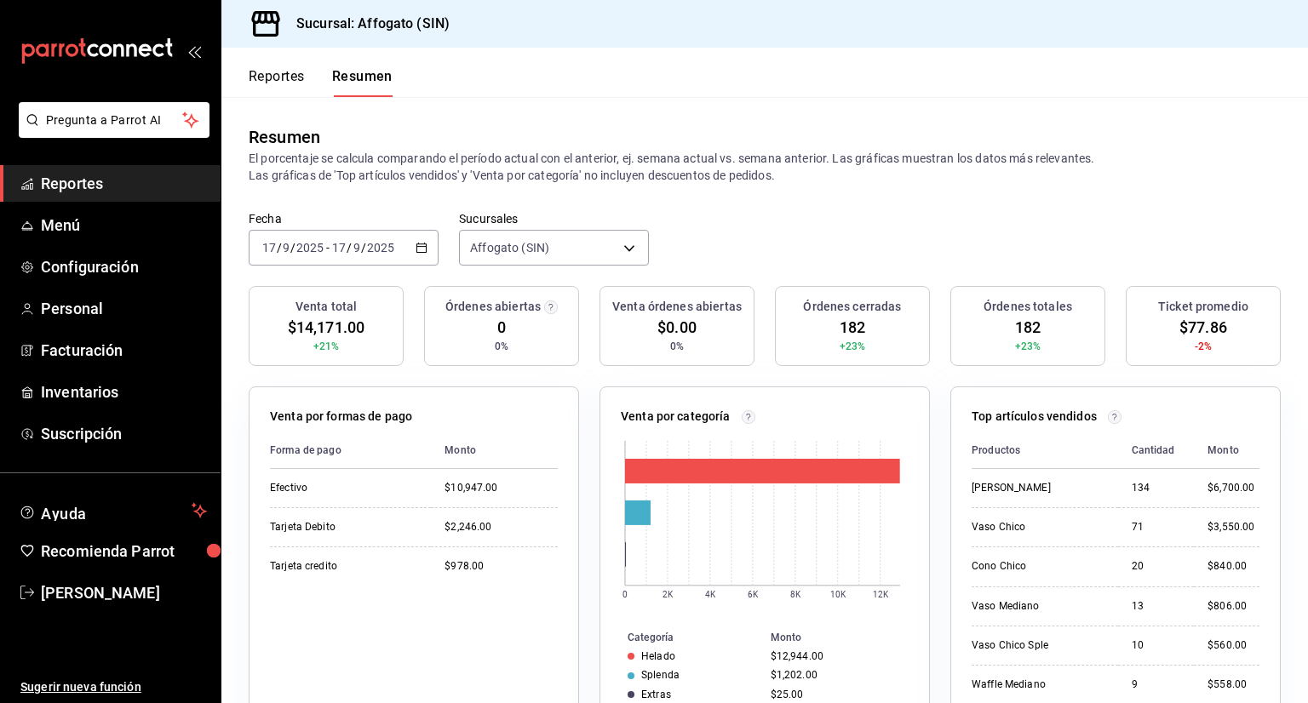
click at [112, 187] on span "Reportes" at bounding box center [124, 183] width 166 height 23
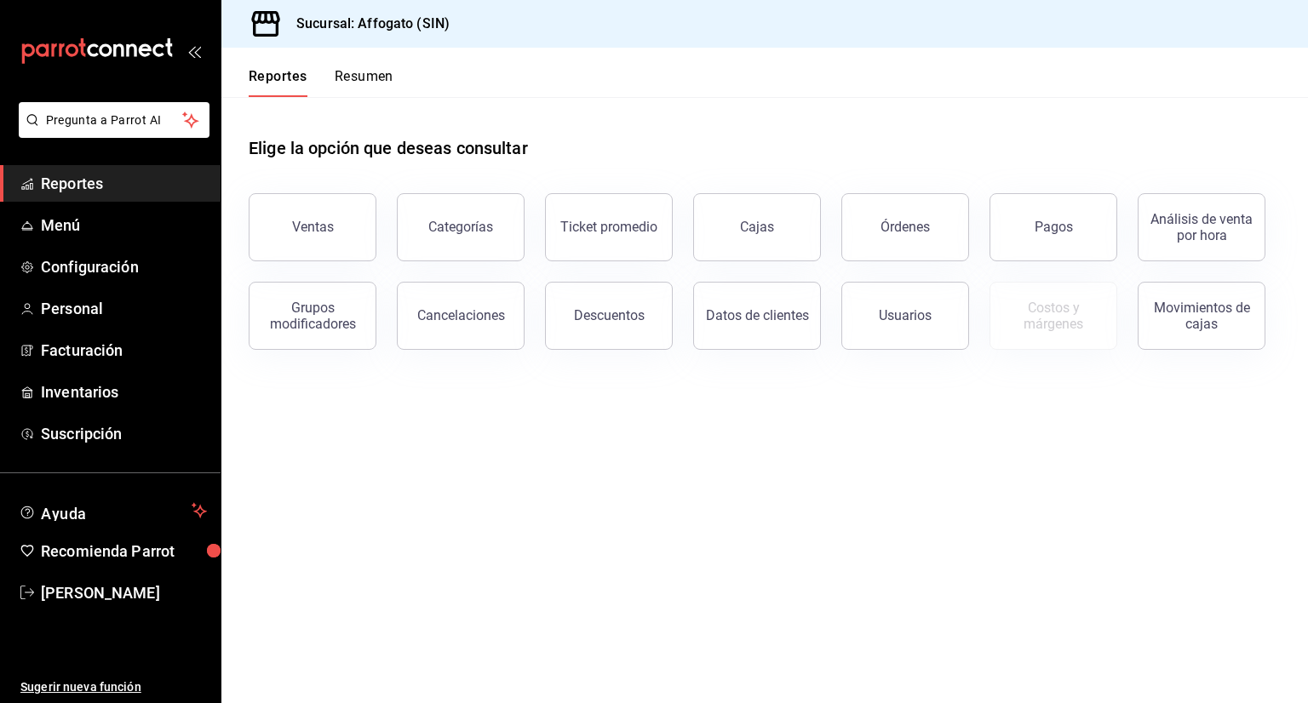
click at [102, 181] on span "Reportes" at bounding box center [124, 183] width 166 height 23
click at [352, 77] on button "Resumen" at bounding box center [364, 82] width 59 height 29
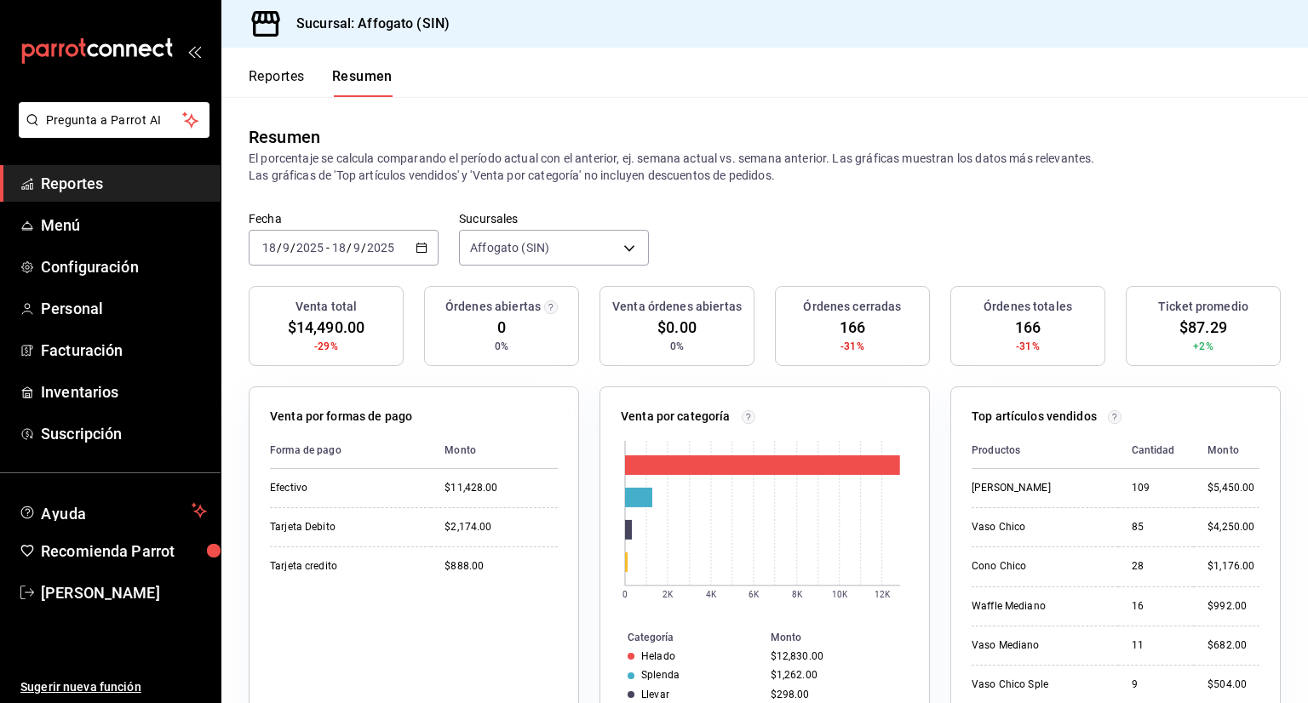
click at [418, 243] on icon "button" at bounding box center [421, 248] width 12 height 12
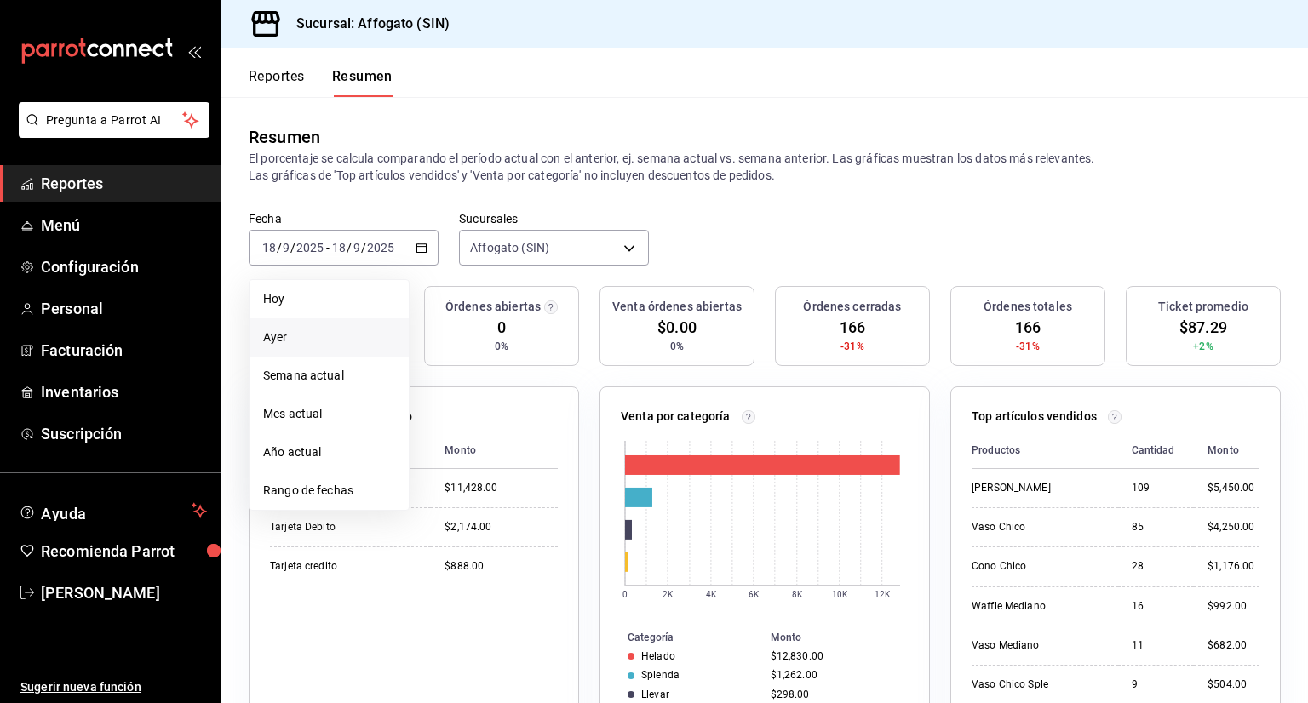
click at [279, 335] on span "Ayer" at bounding box center [329, 338] width 132 height 18
